Goal: Task Accomplishment & Management: Manage account settings

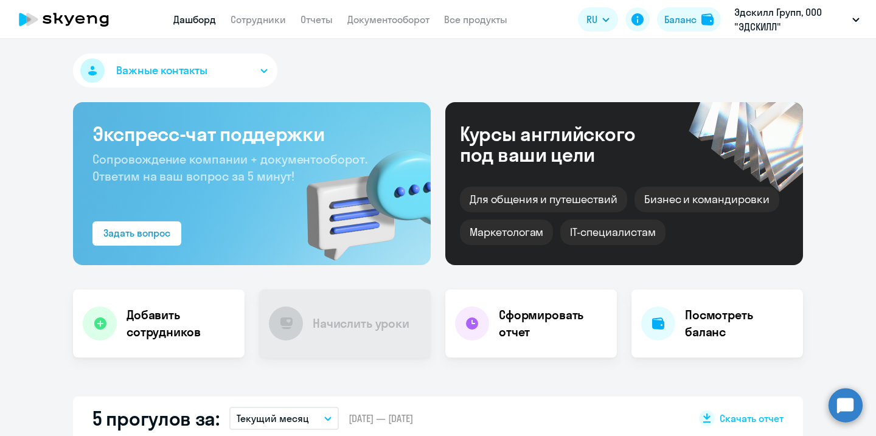
select select "30"
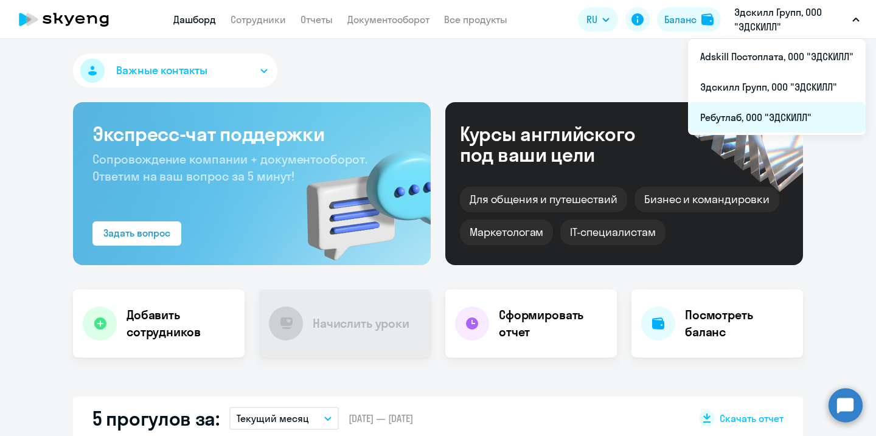
click at [764, 125] on li "Ребутлаб, ООО "ЭДСКИЛЛ"" at bounding box center [777, 117] width 178 height 30
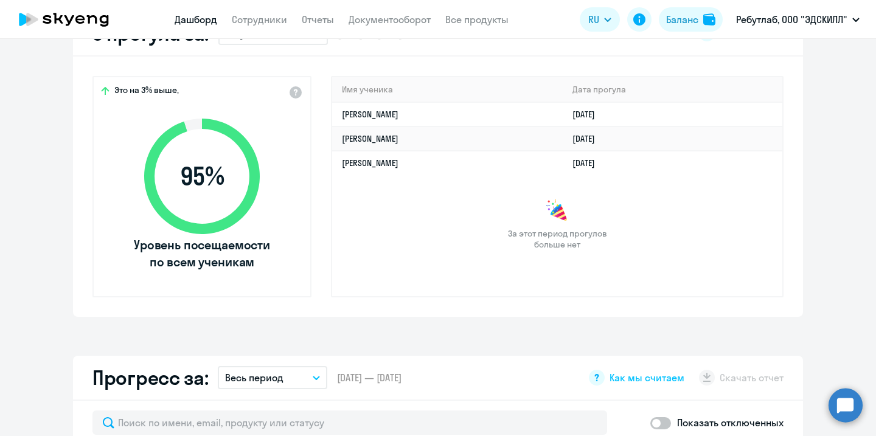
select select "30"
